Goal: Navigation & Orientation: Understand site structure

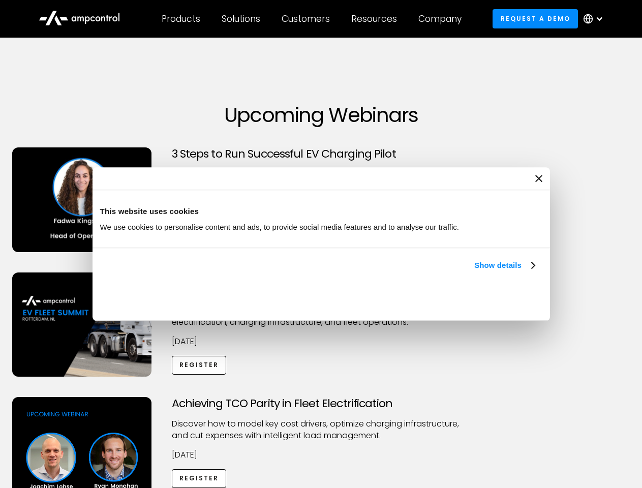
click at [474, 272] on link "Show details" at bounding box center [504, 265] width 60 height 12
click at [0, 0] on div "Necessary cookies help make a website usable by enabling basic functions like p…" at bounding box center [0, 0] width 0 height 0
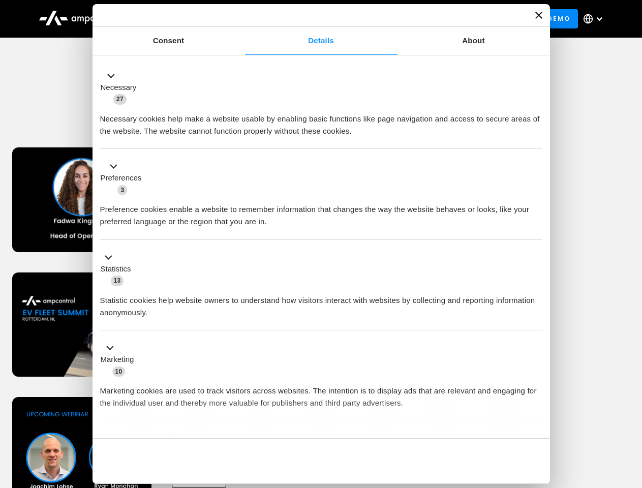
click at [631, 410] on div "Achieving TCO Parity in Fleet Electrification Discover how to model key cost dr…" at bounding box center [321, 477] width 639 height 160
click at [313, 19] on div "Customers" at bounding box center [306, 18] width 48 height 11
click at [180, 19] on div "Products" at bounding box center [181, 18] width 39 height 11
click at [242, 19] on div "Solutions" at bounding box center [241, 18] width 39 height 11
click at [308, 19] on div "Customers" at bounding box center [306, 18] width 48 height 11
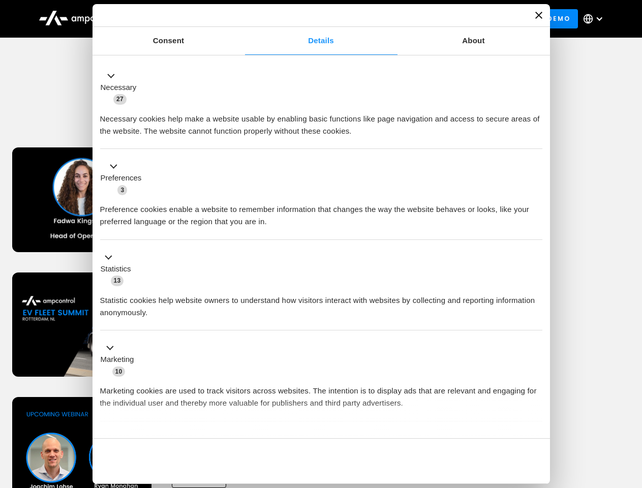
click at [376, 19] on div "Resources" at bounding box center [374, 18] width 46 height 11
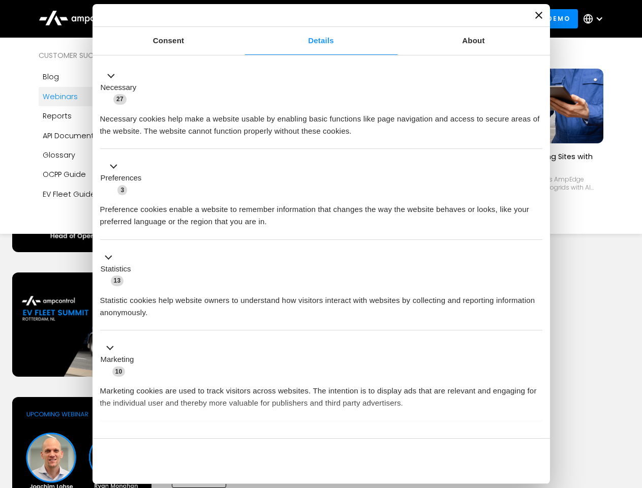
click at [443, 19] on div "Company" at bounding box center [439, 18] width 43 height 11
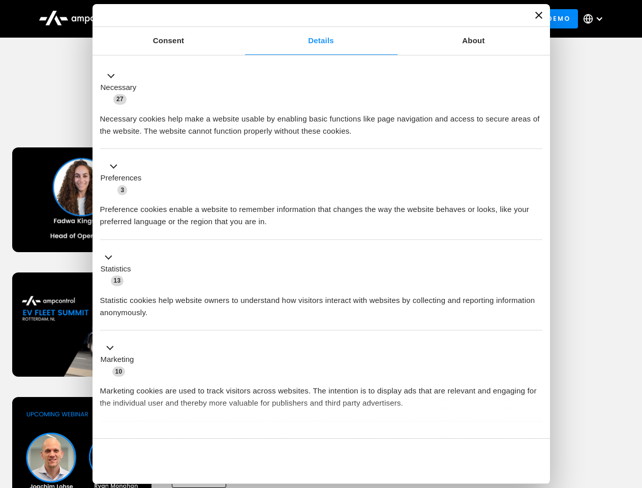
click at [596, 19] on div at bounding box center [599, 19] width 8 height 8
